Goal: Information Seeking & Learning: Learn about a topic

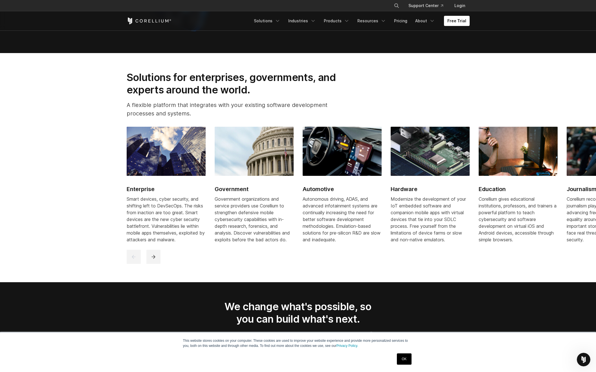
scroll to position [748, 0]
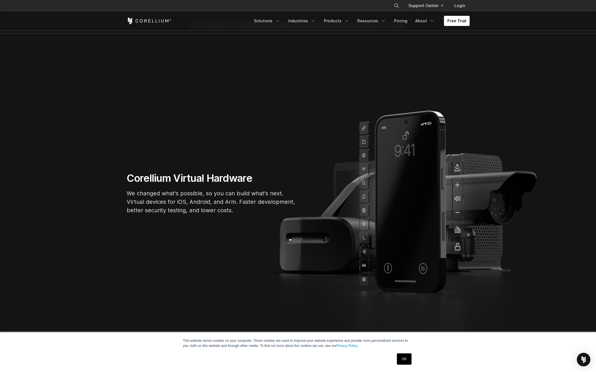
scroll to position [10, 0]
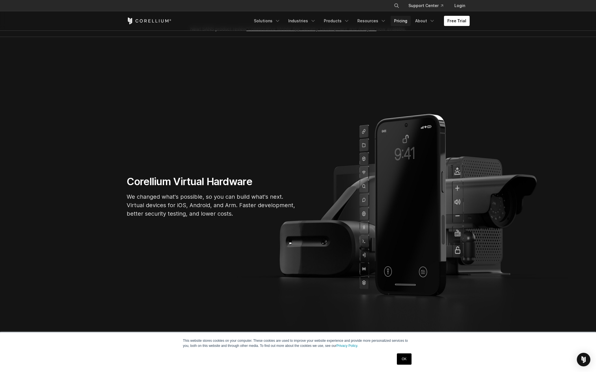
click at [406, 21] on link "Pricing" at bounding box center [401, 21] width 20 height 10
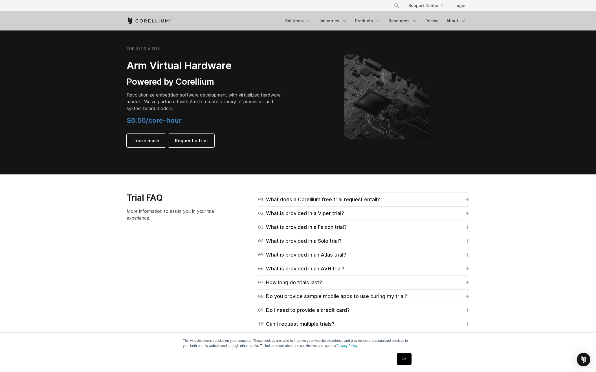
scroll to position [658, 0]
